Goal: Information Seeking & Learning: Learn about a topic

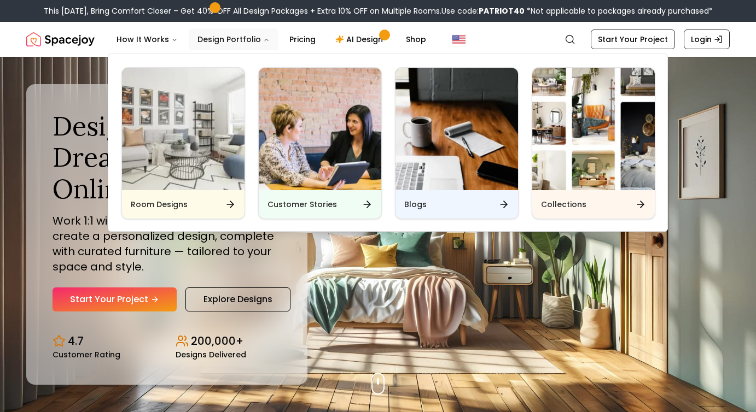
click at [250, 44] on button "Design Portfolio" at bounding box center [234, 39] width 90 height 22
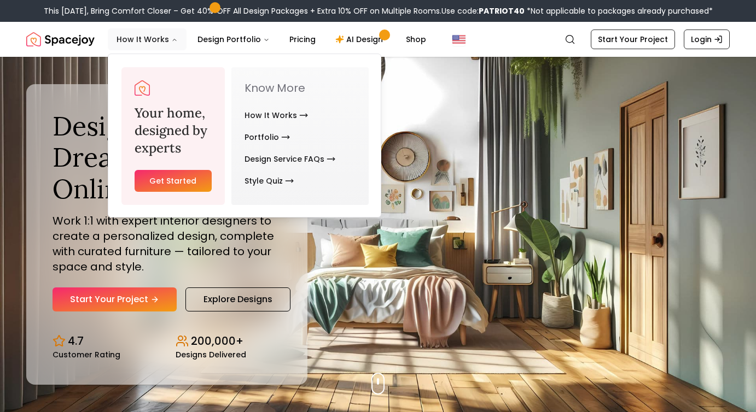
click at [161, 39] on button "How It Works" at bounding box center [147, 39] width 79 height 22
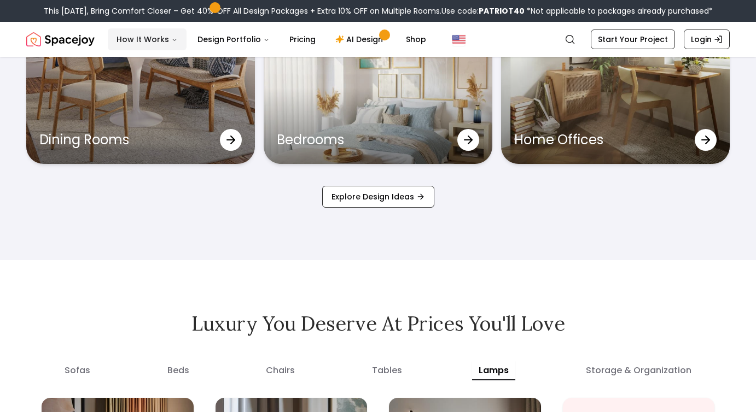
scroll to position [3611, 0]
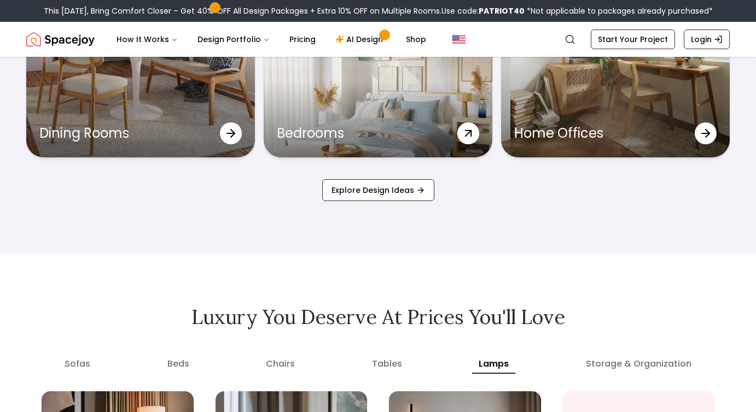
click at [329, 102] on div "Bedrooms" at bounding box center [378, 81] width 229 height 153
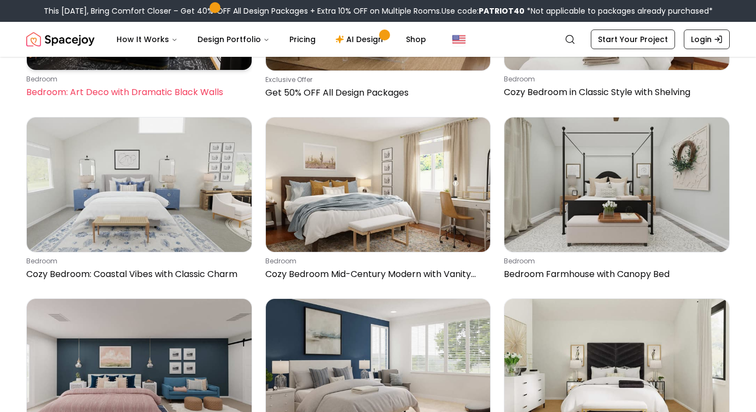
scroll to position [1147, 0]
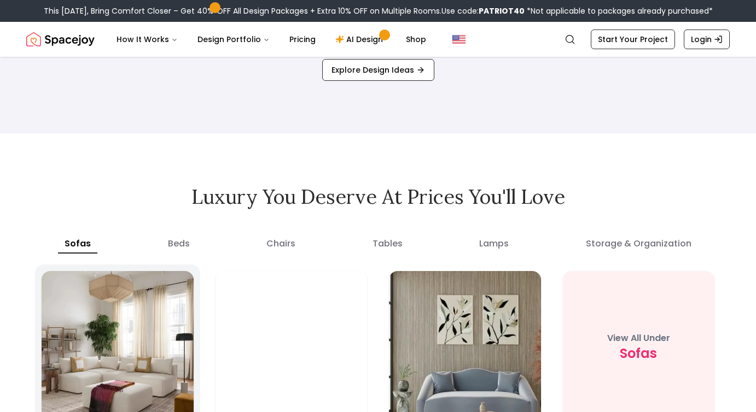
scroll to position [3733, 0]
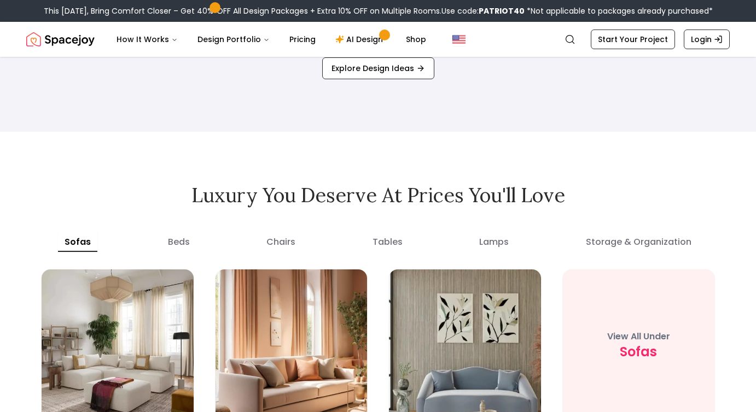
click at [598, 241] on organization "storage & organization" at bounding box center [638, 242] width 119 height 20
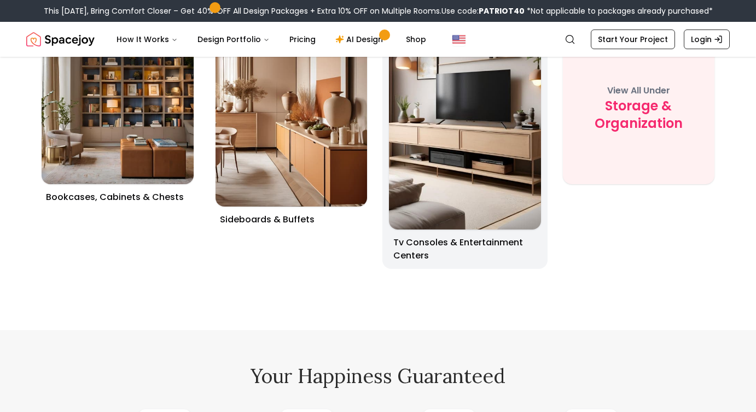
scroll to position [3852, 0]
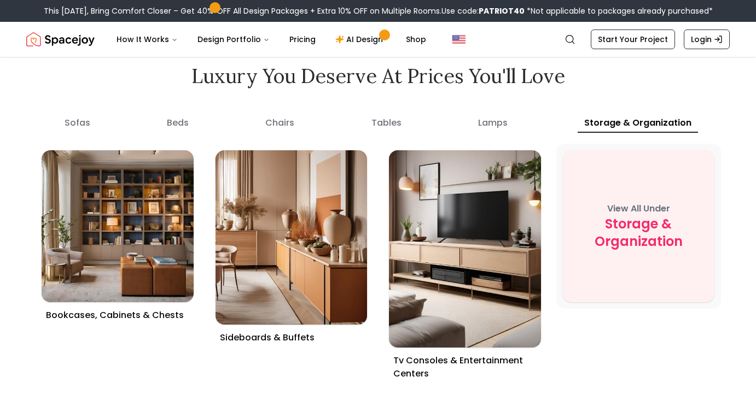
click at [623, 226] on span "storage & organization" at bounding box center [639, 232] width 152 height 35
